Goal: Information Seeking & Learning: Learn about a topic

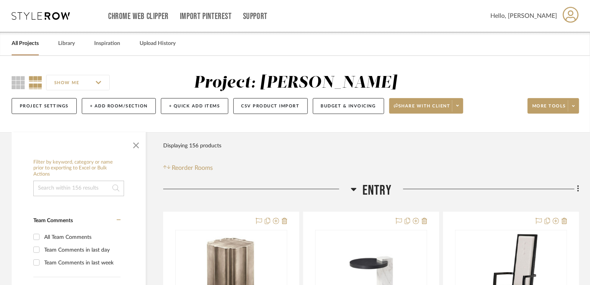
click at [29, 43] on link "All Projects" at bounding box center [25, 43] width 27 height 10
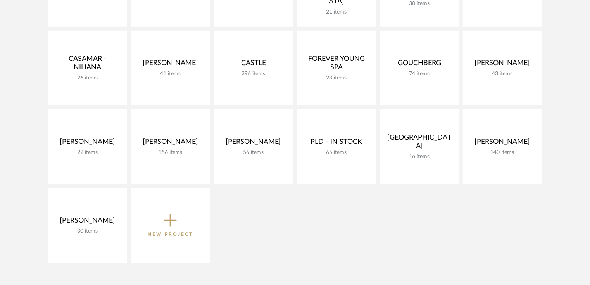
scroll to position [241, 0]
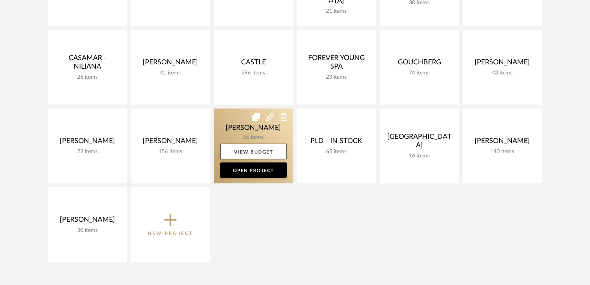
click at [259, 136] on link at bounding box center [253, 146] width 79 height 75
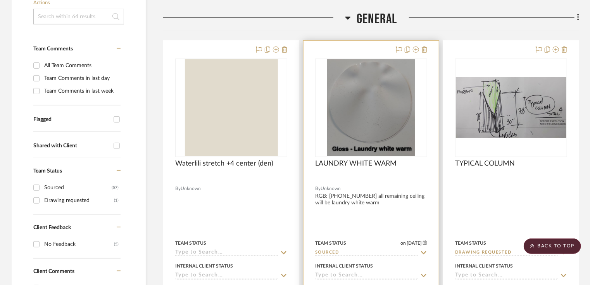
scroll to position [171, 0]
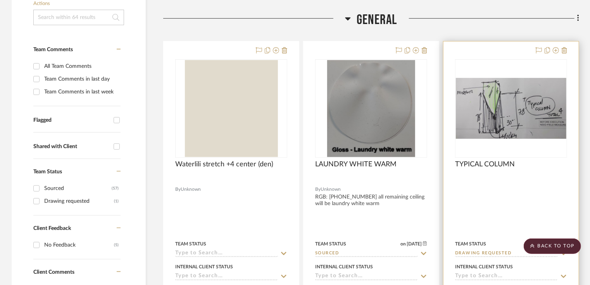
click at [0, 0] on img at bounding box center [0, 0] width 0 height 0
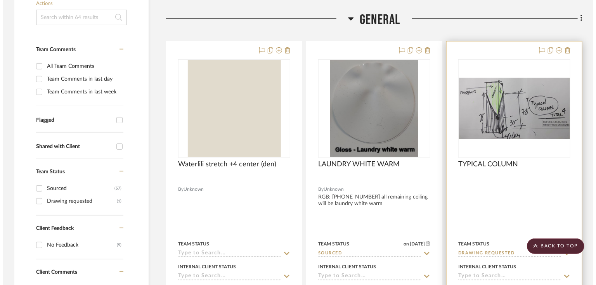
scroll to position [0, 0]
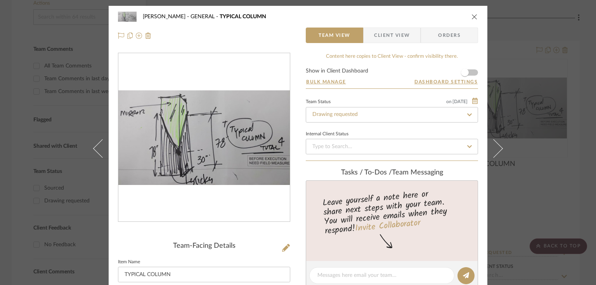
click at [472, 19] on icon "close" at bounding box center [474, 17] width 6 height 6
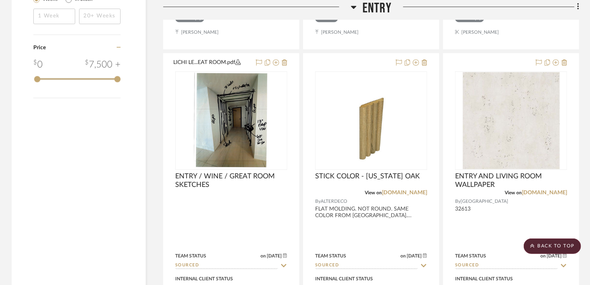
scroll to position [1227, 0]
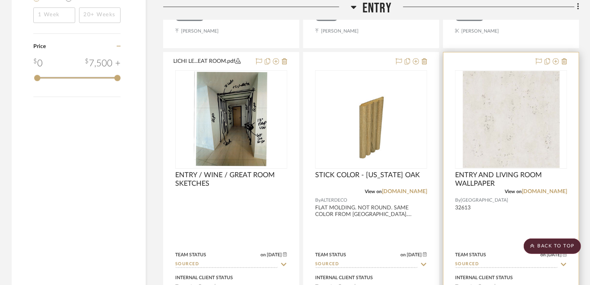
click at [0, 0] on img at bounding box center [0, 0] width 0 height 0
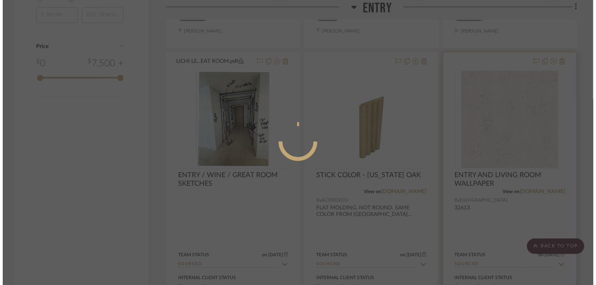
scroll to position [0, 0]
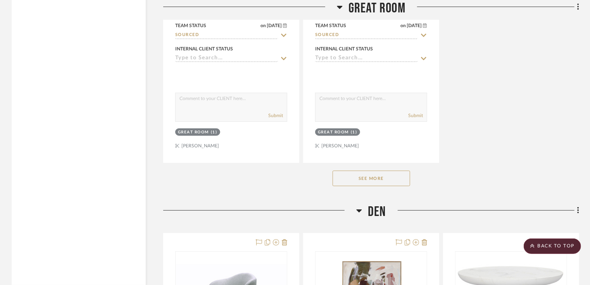
scroll to position [2879, 0]
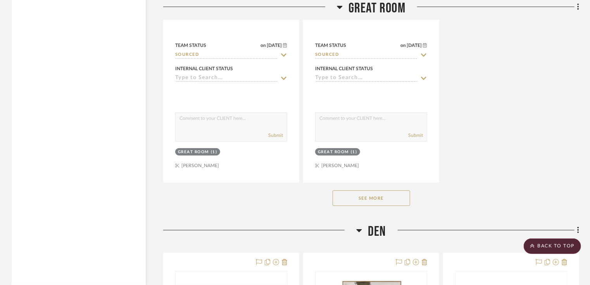
click at [382, 203] on button "See More" at bounding box center [372, 198] width 78 height 16
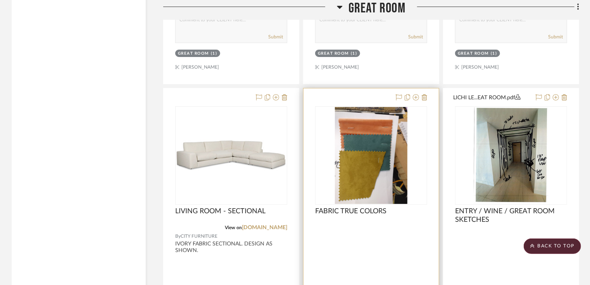
scroll to position [2979, 0]
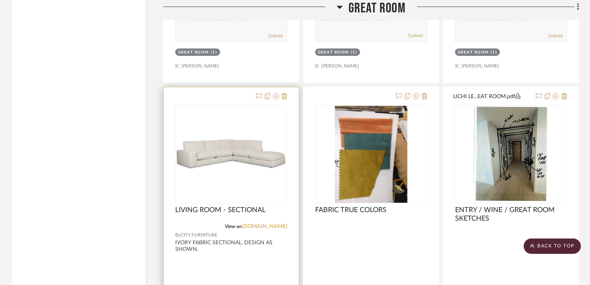
click at [256, 228] on link "[DOMAIN_NAME]" at bounding box center [264, 226] width 45 height 5
click at [208, 177] on div "0" at bounding box center [231, 155] width 111 height 98
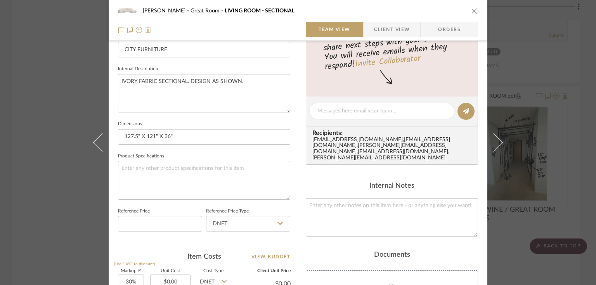
scroll to position [258, 0]
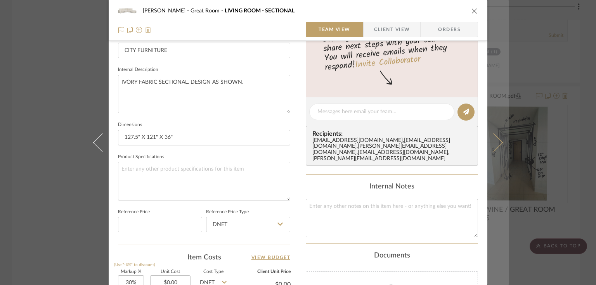
click at [496, 141] on icon at bounding box center [493, 142] width 19 height 19
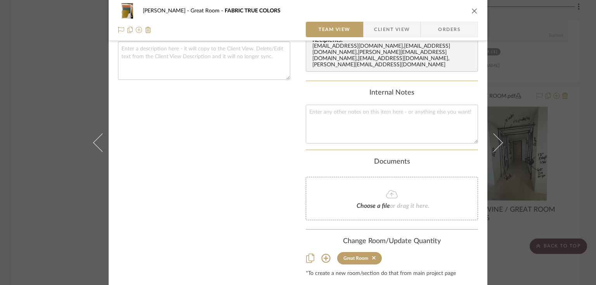
click at [471, 10] on icon "close" at bounding box center [474, 11] width 6 height 6
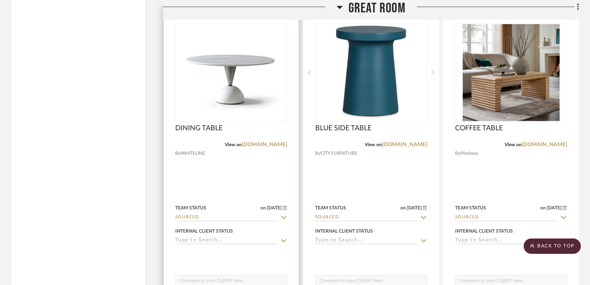
scroll to position [2718, 0]
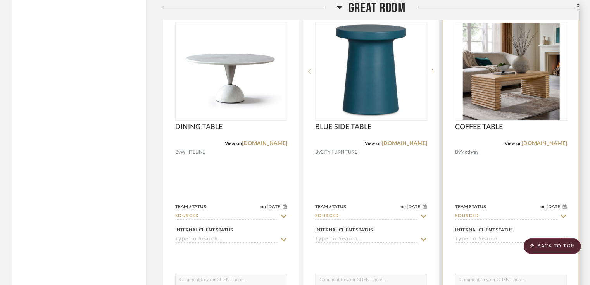
click at [474, 97] on img "0" at bounding box center [511, 71] width 97 height 97
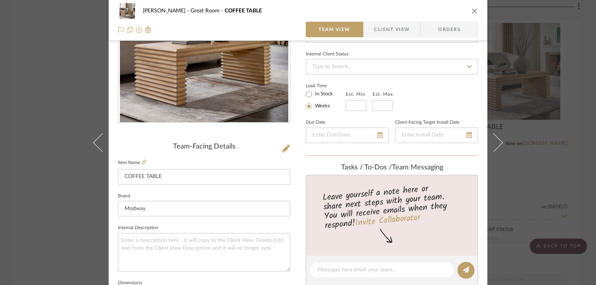
scroll to position [100, 0]
drag, startPoint x: 193, startPoint y: 125, endPoint x: 470, endPoint y: 11, distance: 299.7
click at [471, 11] on icon "close" at bounding box center [474, 11] width 6 height 6
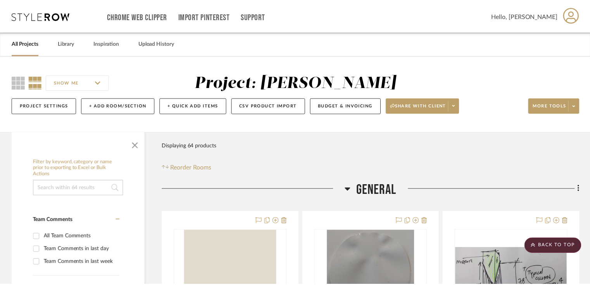
scroll to position [2718, 0]
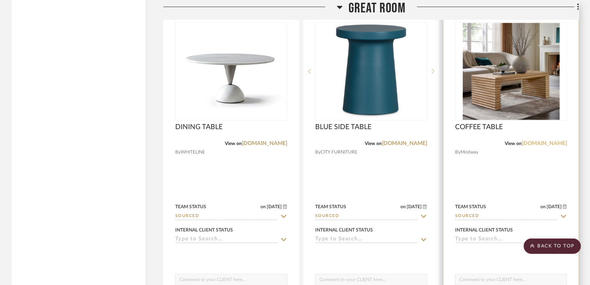
click at [545, 145] on link "[DOMAIN_NAME]" at bounding box center [544, 143] width 45 height 5
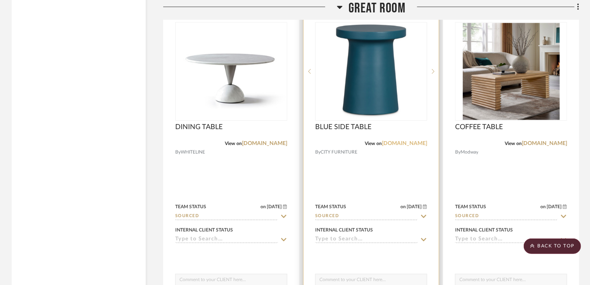
click at [405, 144] on link "[DOMAIN_NAME]" at bounding box center [404, 143] width 45 height 5
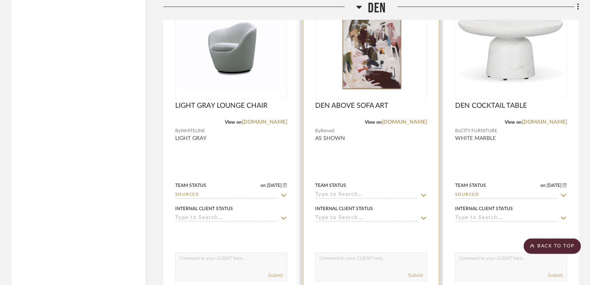
scroll to position [4524, 0]
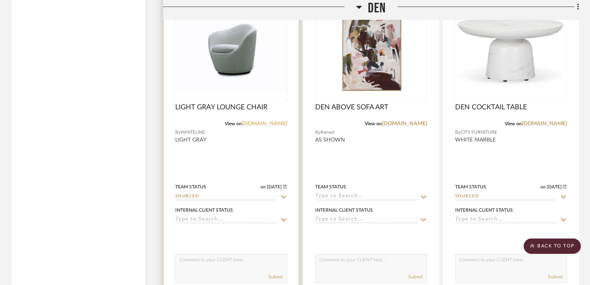
click at [271, 126] on link "[DOMAIN_NAME]" at bounding box center [264, 123] width 45 height 5
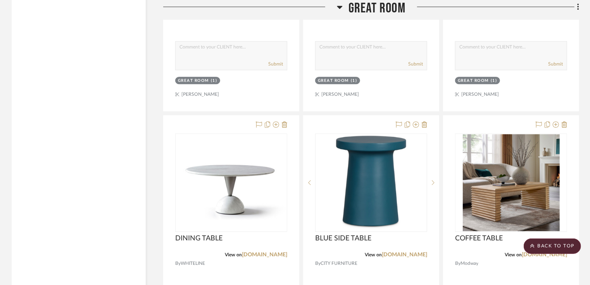
scroll to position [2607, 0]
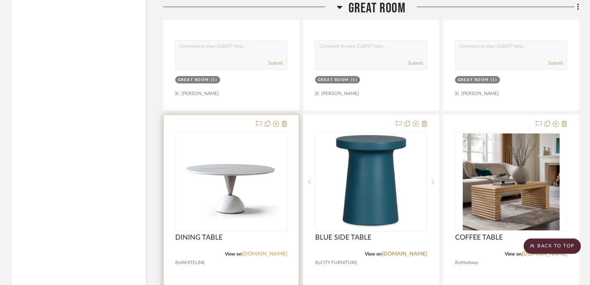
click at [275, 253] on link "[DOMAIN_NAME]" at bounding box center [264, 253] width 45 height 5
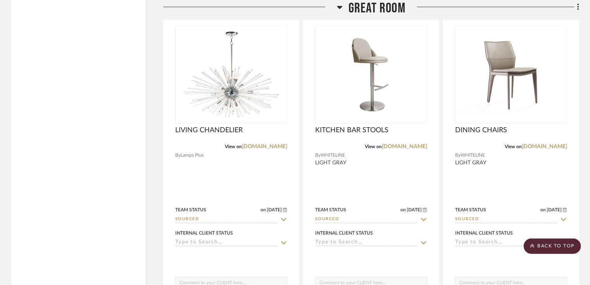
scroll to position [2371, 0]
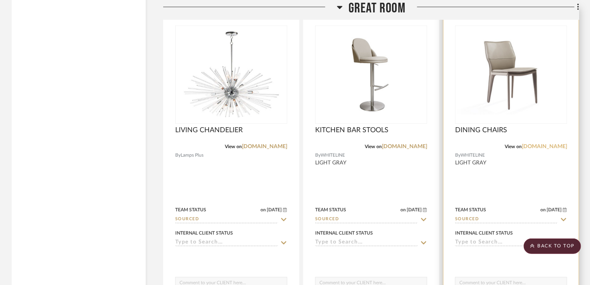
click at [534, 149] on link "[DOMAIN_NAME]" at bounding box center [544, 146] width 45 height 5
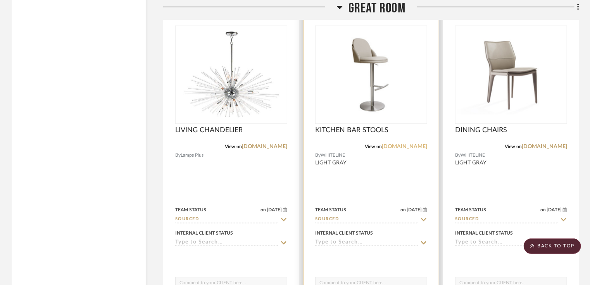
click at [394, 147] on link "[DOMAIN_NAME]" at bounding box center [404, 146] width 45 height 5
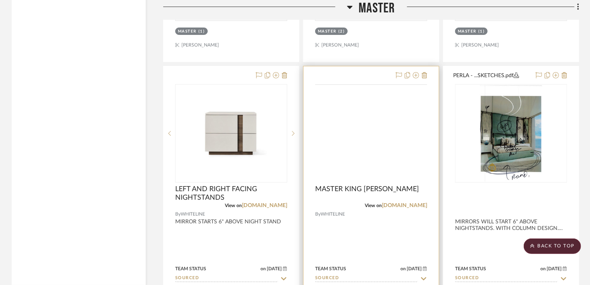
scroll to position [5893, 0]
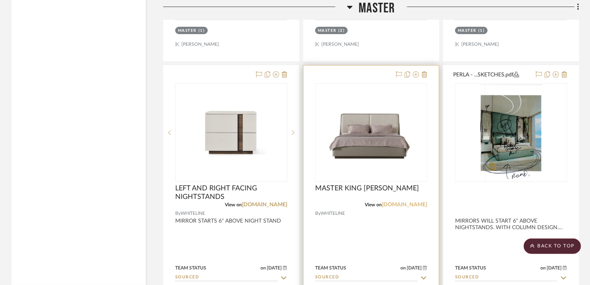
click at [401, 207] on link "[DOMAIN_NAME]" at bounding box center [404, 204] width 45 height 5
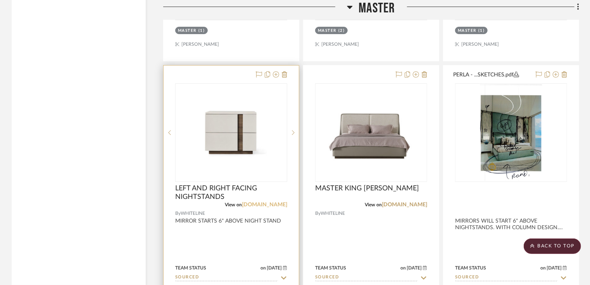
click at [281, 205] on link "[DOMAIN_NAME]" at bounding box center [264, 204] width 45 height 5
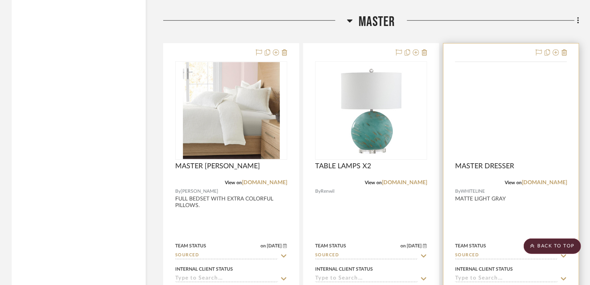
scroll to position [5571, 0]
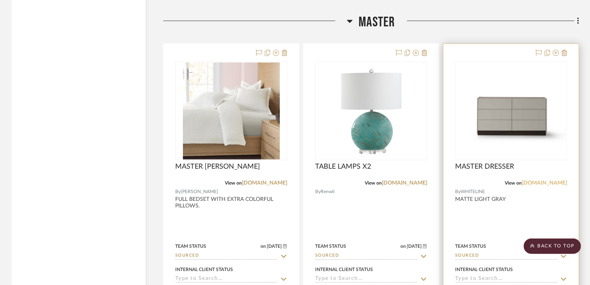
click at [528, 185] on link "[DOMAIN_NAME]" at bounding box center [544, 182] width 45 height 5
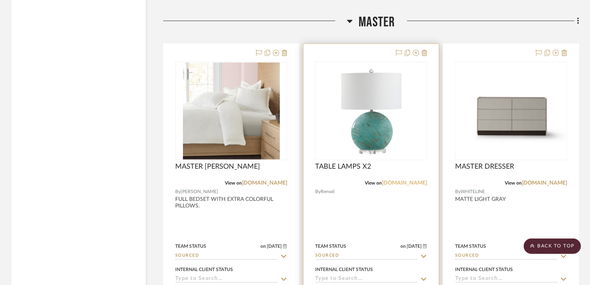
click at [404, 184] on link "[DOMAIN_NAME]" at bounding box center [404, 182] width 45 height 5
click at [357, 130] on img "0" at bounding box center [371, 110] width 97 height 97
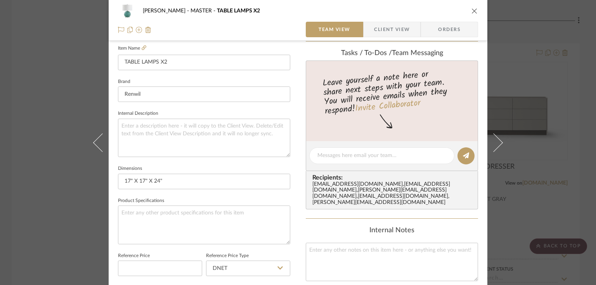
scroll to position [214, 0]
click at [388, 29] on span "Client View" at bounding box center [392, 30] width 36 height 16
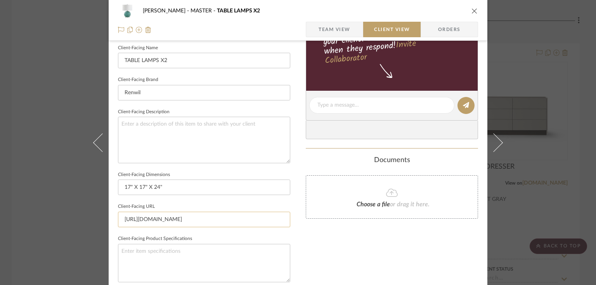
drag, startPoint x: 190, startPoint y: 218, endPoint x: 213, endPoint y: 218, distance: 22.9
click at [213, 218] on input "[URL][DOMAIN_NAME]" at bounding box center [204, 220] width 172 height 16
click at [471, 12] on icon "close" at bounding box center [474, 11] width 6 height 6
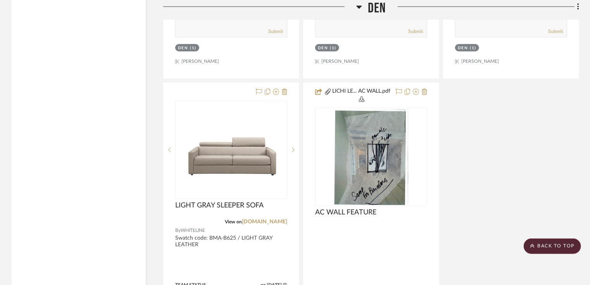
scroll to position [5114, 0]
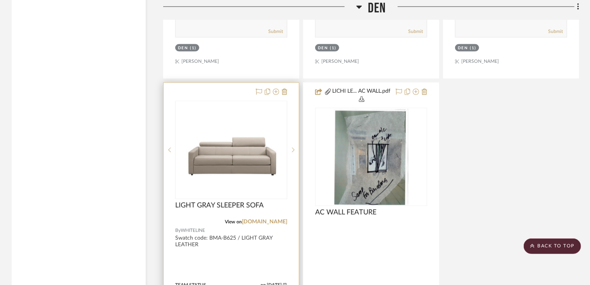
click at [282, 221] on div "View on [DOMAIN_NAME]" at bounding box center [231, 222] width 112 height 7
click at [278, 225] on link "[DOMAIN_NAME]" at bounding box center [264, 222] width 45 height 5
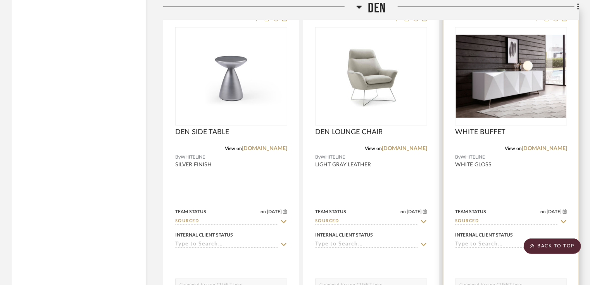
scroll to position [4843, 0]
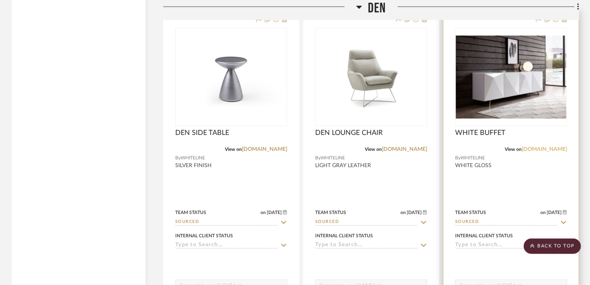
click at [534, 150] on link "[DOMAIN_NAME]" at bounding box center [544, 149] width 45 height 5
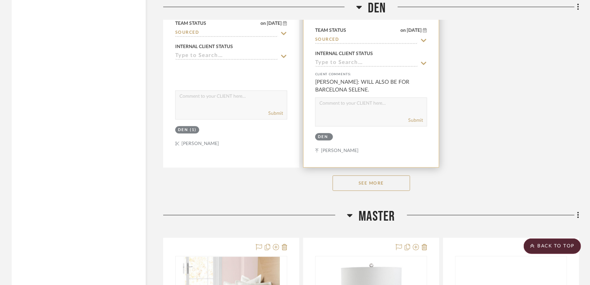
scroll to position [5377, 0]
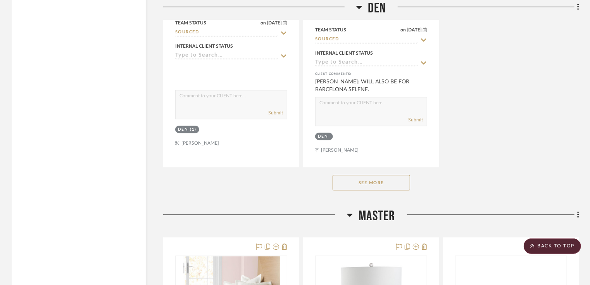
click at [374, 188] on button "See More" at bounding box center [372, 183] width 78 height 16
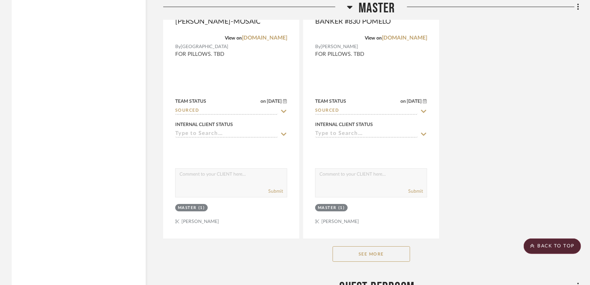
scroll to position [7092, 0]
click at [371, 254] on button "See More" at bounding box center [372, 254] width 78 height 16
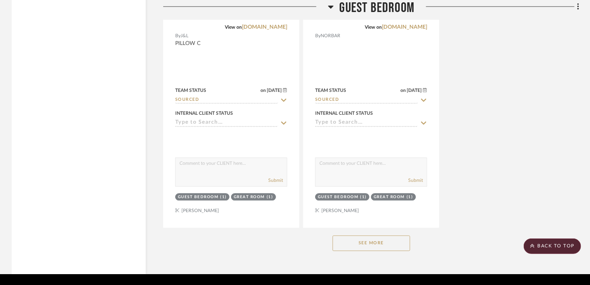
scroll to position [8230, 0]
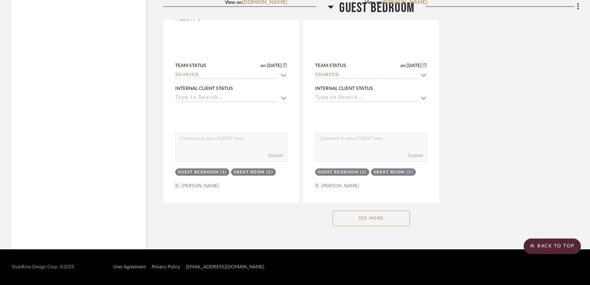
click at [372, 217] on button "See More" at bounding box center [372, 219] width 78 height 16
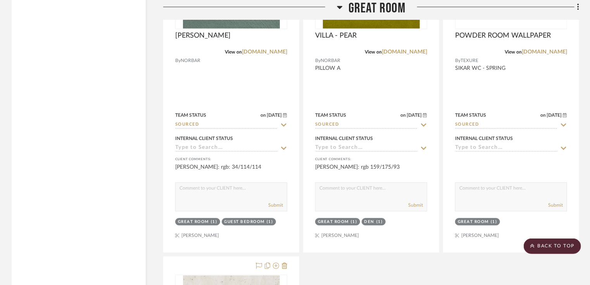
scroll to position [3766, 0]
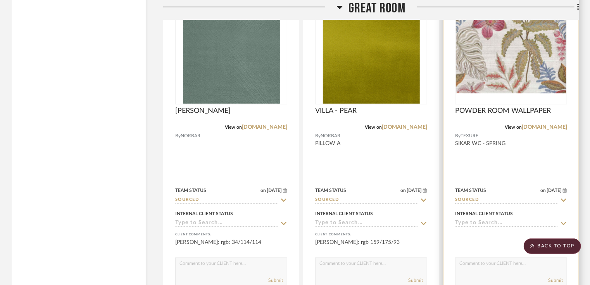
click at [508, 75] on img "0" at bounding box center [511, 55] width 111 height 76
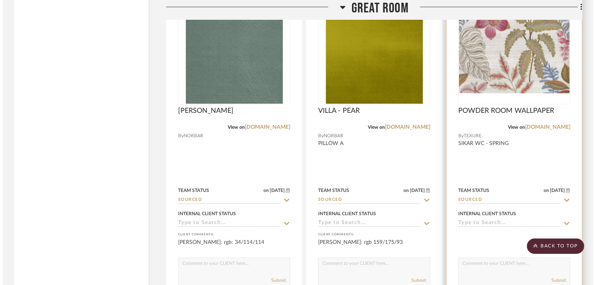
scroll to position [0, 0]
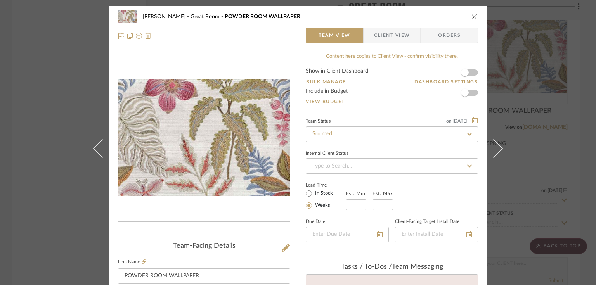
click at [471, 17] on icon "close" at bounding box center [474, 17] width 6 height 6
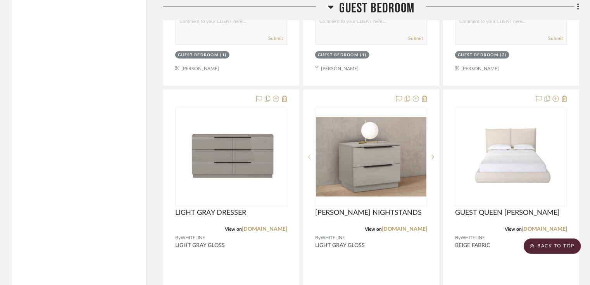
scroll to position [7655, 0]
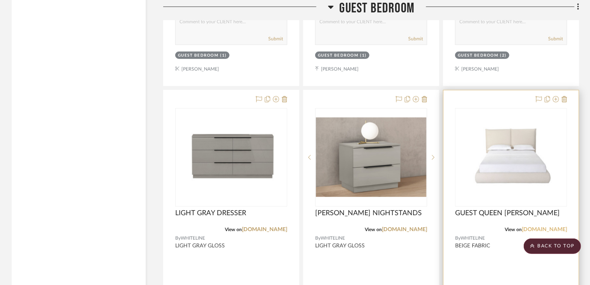
click at [547, 232] on link "[DOMAIN_NAME]" at bounding box center [544, 229] width 45 height 5
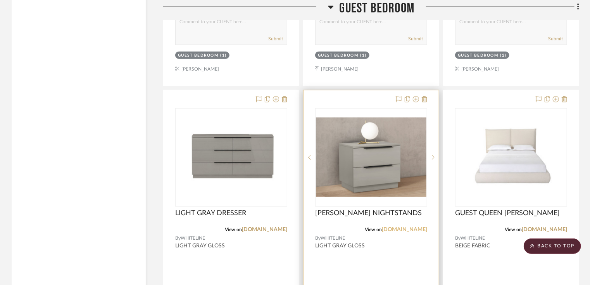
click at [406, 230] on link "[DOMAIN_NAME]" at bounding box center [404, 229] width 45 height 5
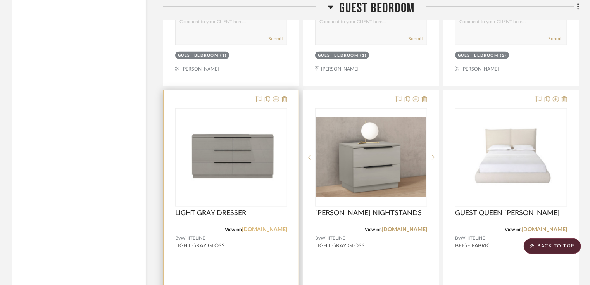
click at [269, 232] on link "[DOMAIN_NAME]" at bounding box center [264, 229] width 45 height 5
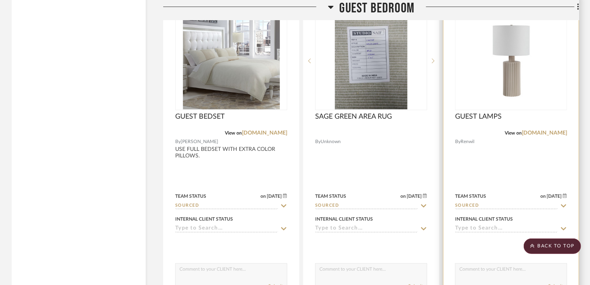
scroll to position [7407, 0]
click at [555, 136] on link "[DOMAIN_NAME]" at bounding box center [544, 133] width 45 height 5
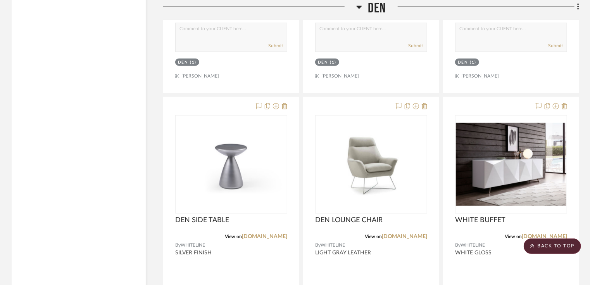
scroll to position [4757, 0]
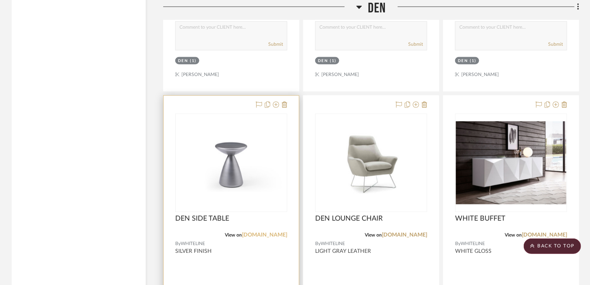
click at [268, 236] on link "[DOMAIN_NAME]" at bounding box center [264, 234] width 45 height 5
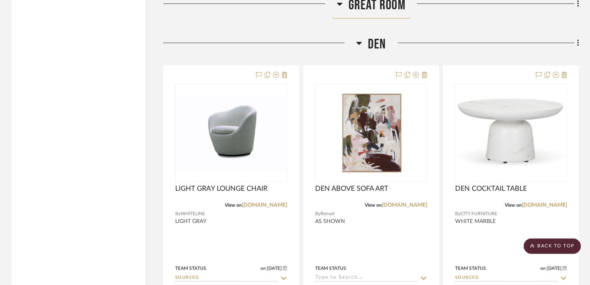
scroll to position [4443, 0]
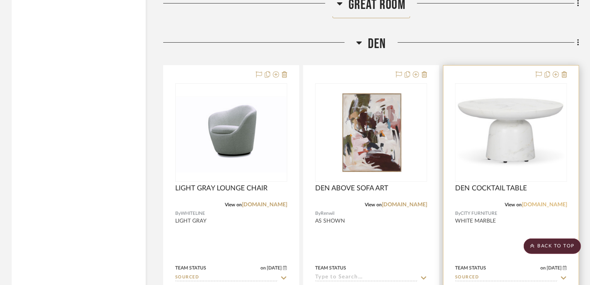
click at [535, 204] on link "[DOMAIN_NAME]" at bounding box center [544, 204] width 45 height 5
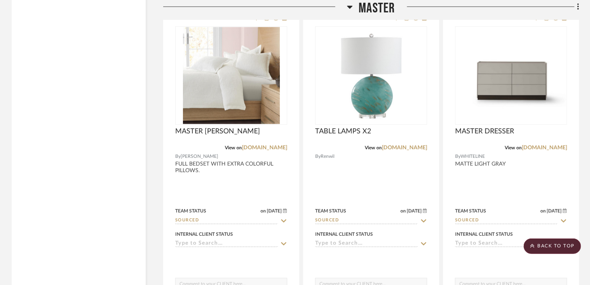
scroll to position [6289, 0]
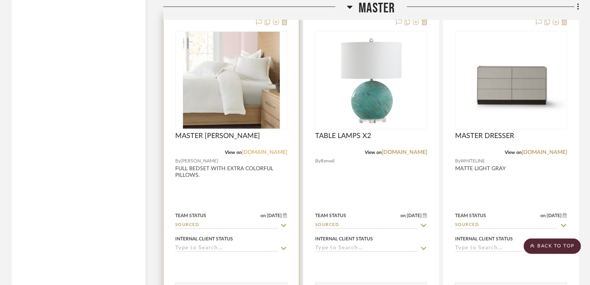
click at [276, 154] on link "[DOMAIN_NAME]" at bounding box center [264, 152] width 45 height 5
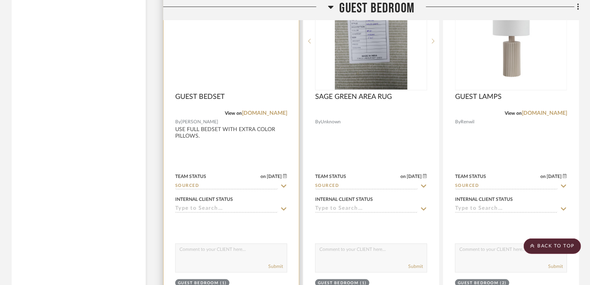
scroll to position [7427, 0]
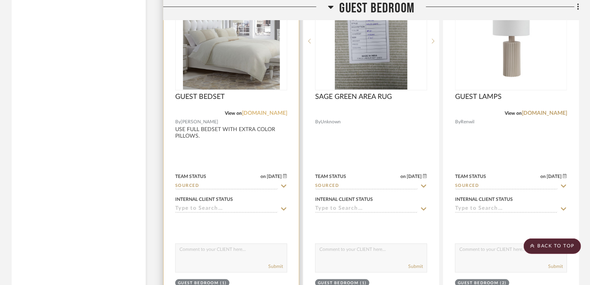
click at [272, 116] on link "[DOMAIN_NAME]" at bounding box center [264, 113] width 45 height 5
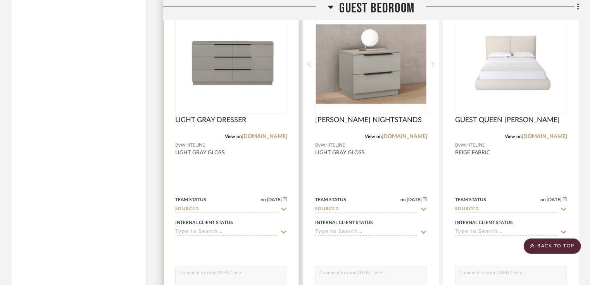
scroll to position [7749, 0]
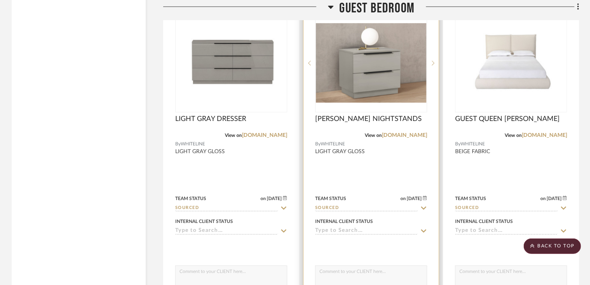
click at [335, 116] on div at bounding box center [371, 165] width 135 height 339
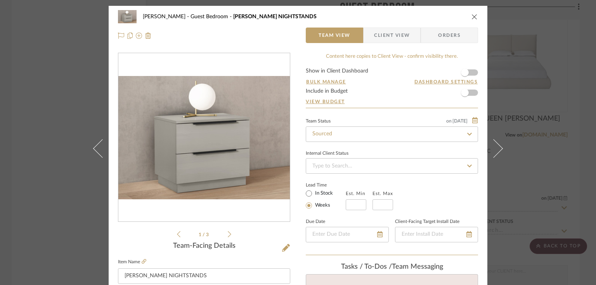
click at [471, 15] on icon "close" at bounding box center [474, 17] width 6 height 6
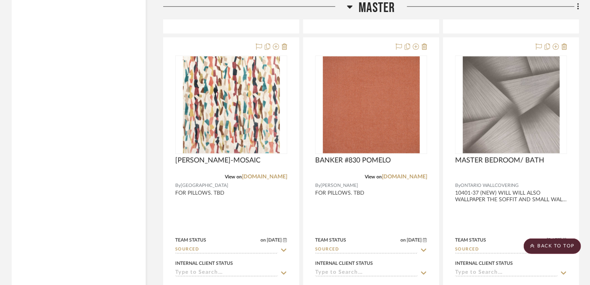
scroll to position [6953, 0]
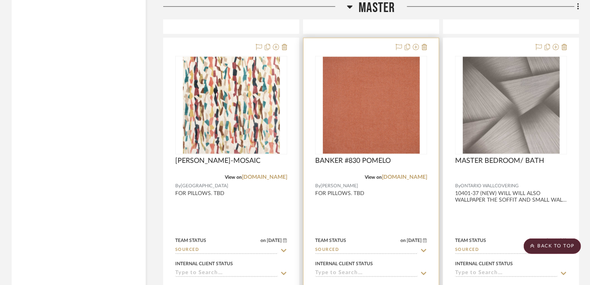
click at [391, 126] on img "0" at bounding box center [371, 105] width 97 height 97
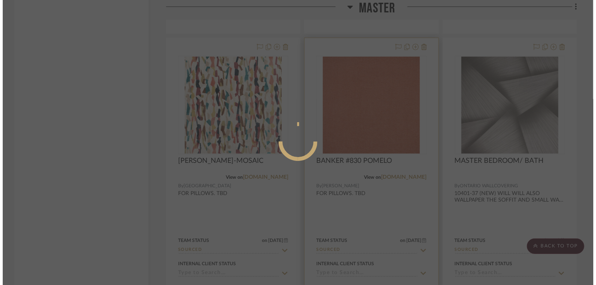
scroll to position [0, 0]
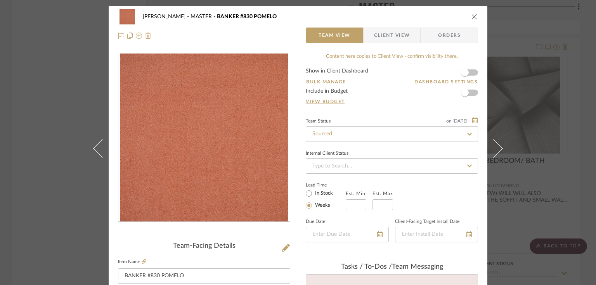
click at [472, 21] on div "[PERSON_NAME] MASTER BANKER #830 POMELO" at bounding box center [298, 17] width 360 height 16
click at [472, 17] on icon "close" at bounding box center [474, 17] width 6 height 6
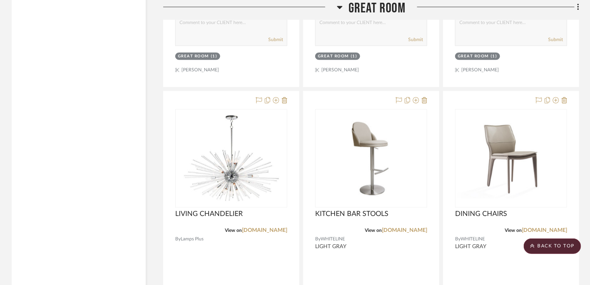
scroll to position [2287, 0]
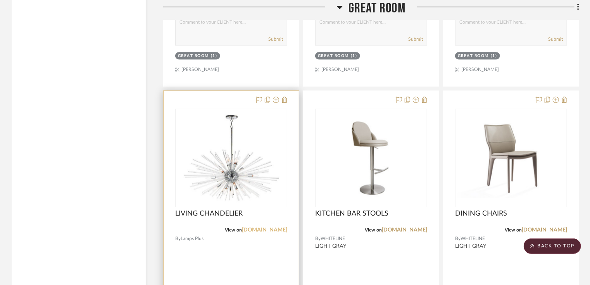
click at [265, 233] on link "[DOMAIN_NAME]" at bounding box center [264, 229] width 45 height 5
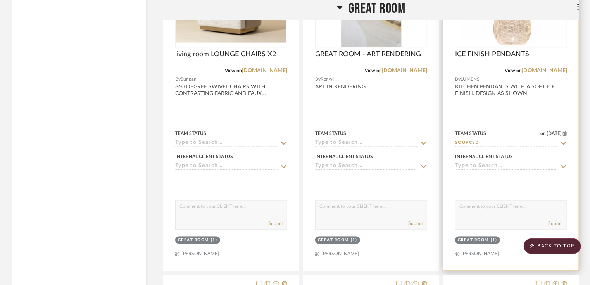
scroll to position [2102, 0]
click at [551, 71] on link "[DOMAIN_NAME]" at bounding box center [544, 70] width 45 height 5
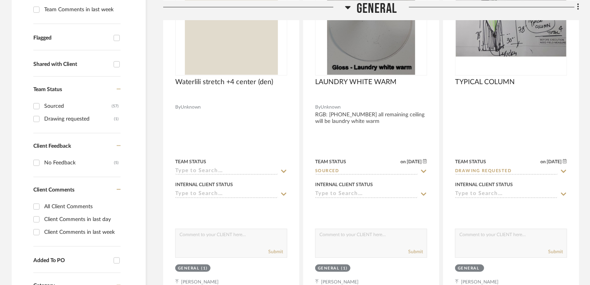
scroll to position [270, 0]
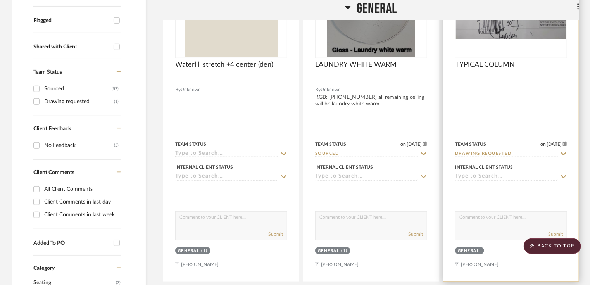
click at [495, 40] on div "0" at bounding box center [511, 9] width 111 height 98
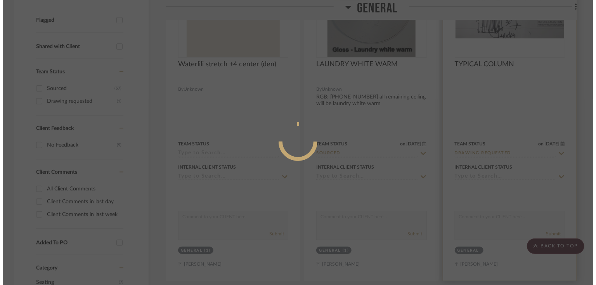
scroll to position [0, 0]
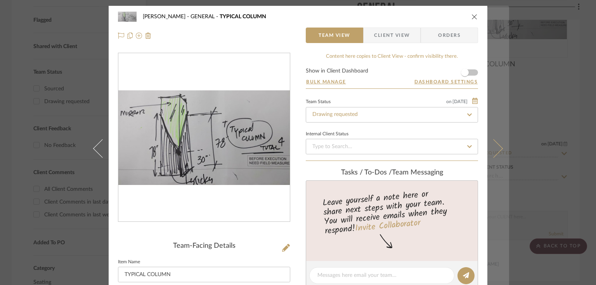
click at [497, 158] on button at bounding box center [498, 148] width 22 height 285
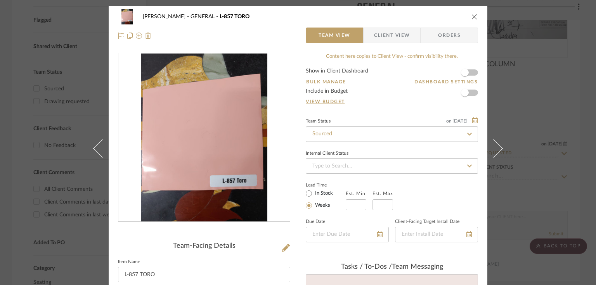
click at [472, 16] on icon "close" at bounding box center [474, 17] width 6 height 6
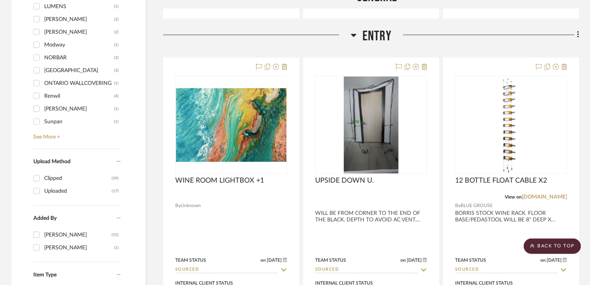
scroll to position [878, 0]
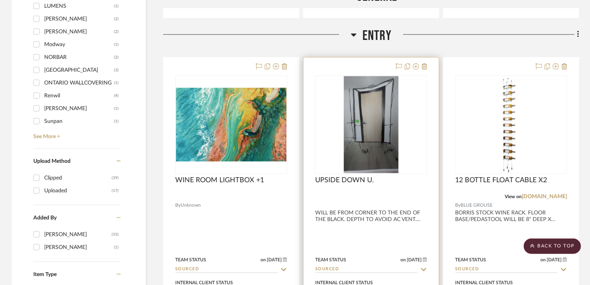
click at [366, 121] on img "0" at bounding box center [371, 124] width 55 height 97
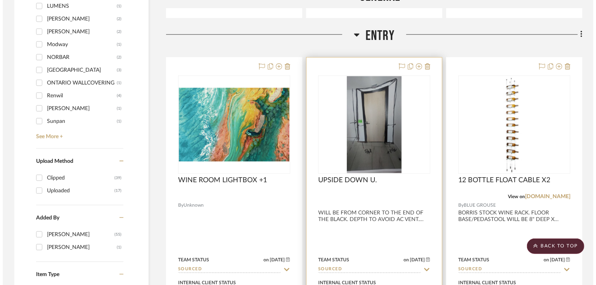
scroll to position [0, 0]
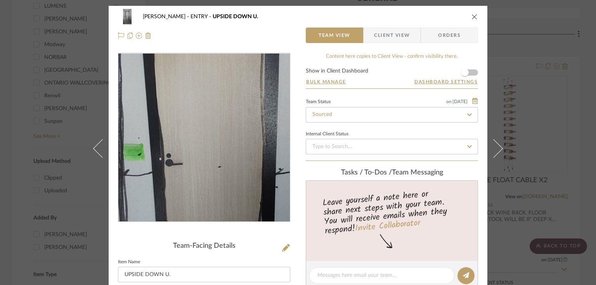
drag, startPoint x: 201, startPoint y: 127, endPoint x: 473, endPoint y: 17, distance: 293.8
click at [473, 17] on icon "close" at bounding box center [474, 17] width 6 height 6
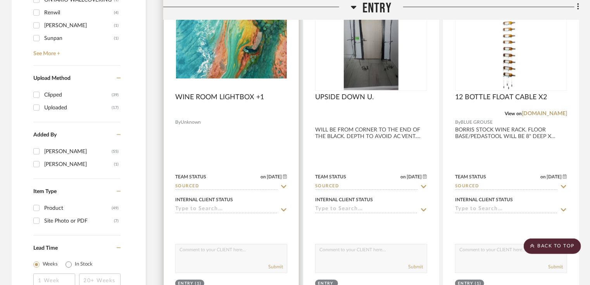
scroll to position [962, 0]
click at [0, 0] on img at bounding box center [0, 0] width 0 height 0
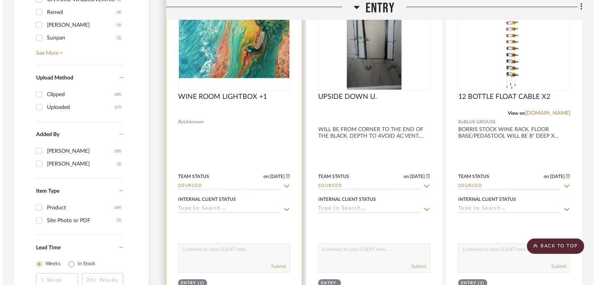
scroll to position [0, 0]
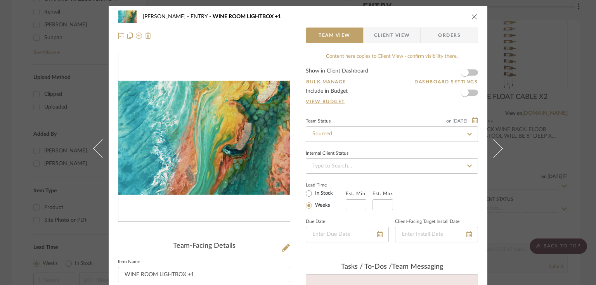
click at [473, 18] on icon "close" at bounding box center [474, 17] width 6 height 6
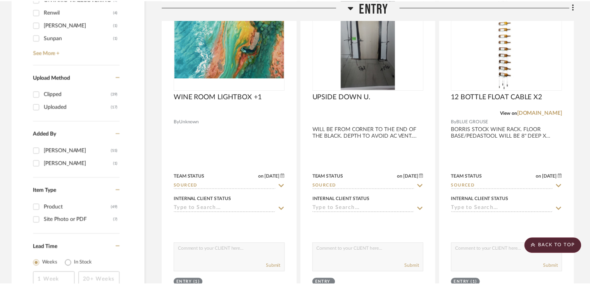
scroll to position [962, 0]
